Goal: Task Accomplishment & Management: Manage account settings

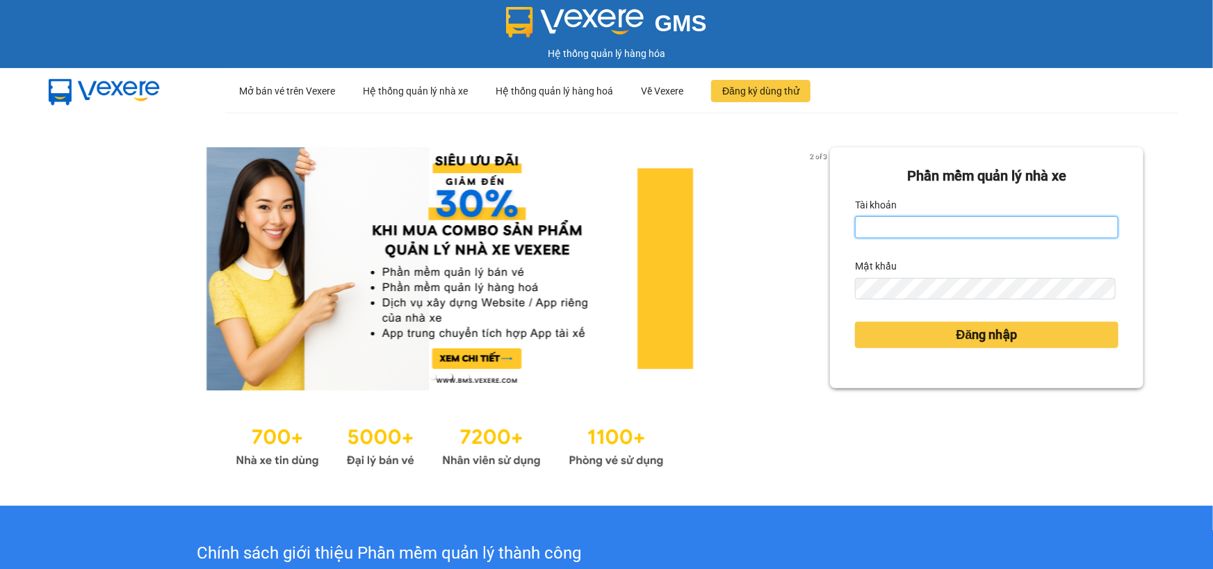
click at [961, 223] on input "Tài khoản" at bounding box center [987, 227] width 264 height 22
type input "thuyphuong.trangngocphat"
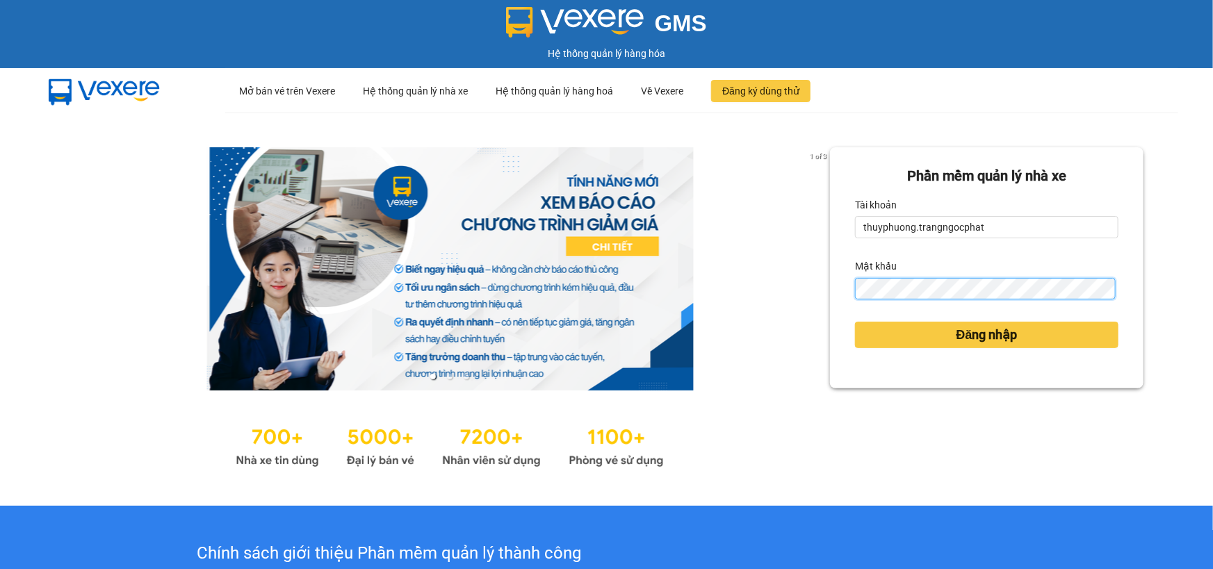
click at [855, 322] on button "Đăng nhập" at bounding box center [987, 335] width 264 height 26
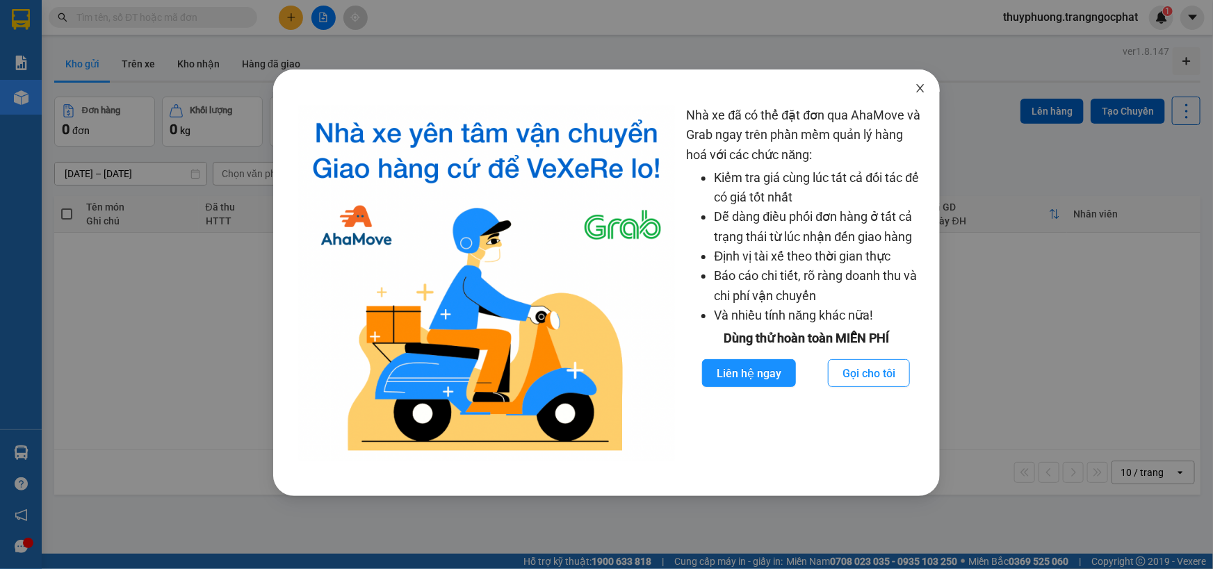
click at [927, 84] on span "Close" at bounding box center [920, 89] width 39 height 39
